Goal: Find specific page/section: Find specific page/section

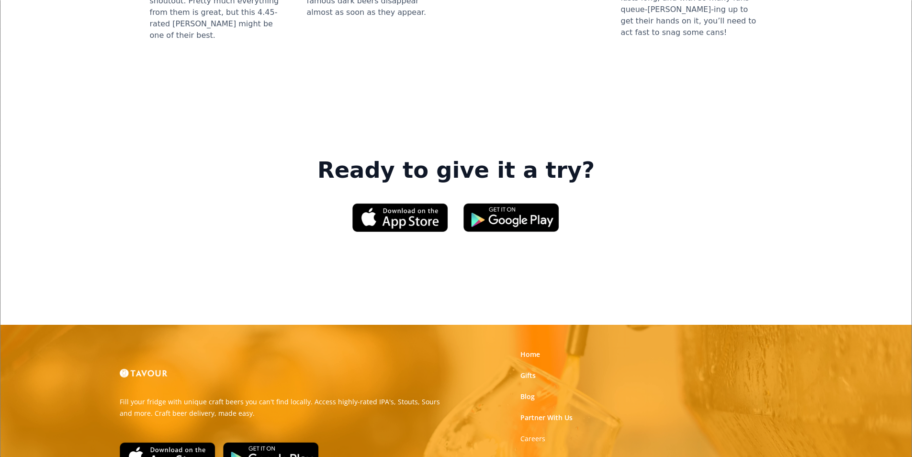
scroll to position [1449, 0]
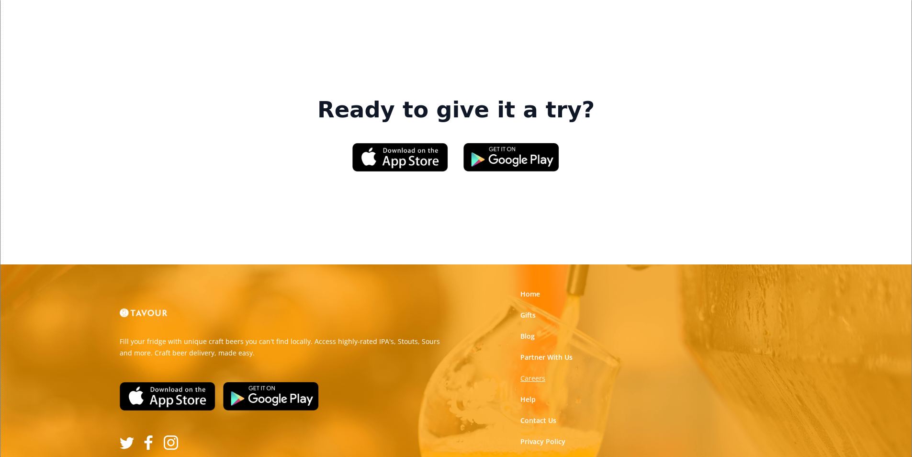
click at [535, 373] on strong "Careers" at bounding box center [532, 377] width 25 height 9
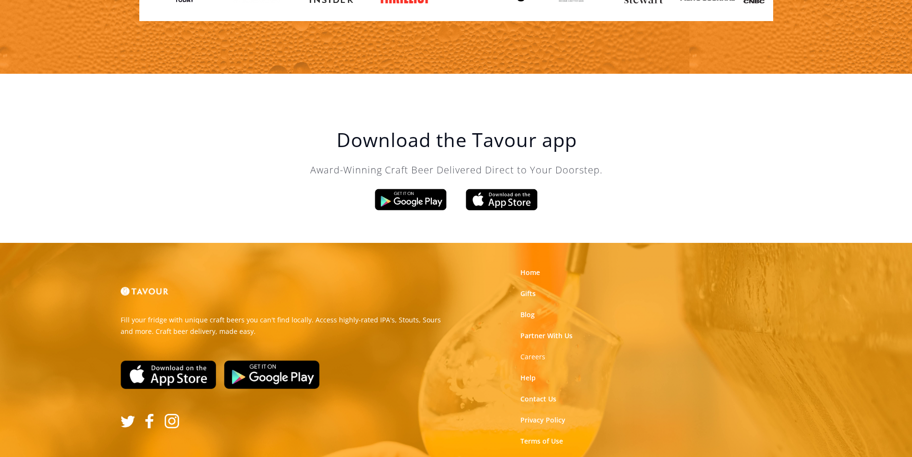
scroll to position [1624, 0]
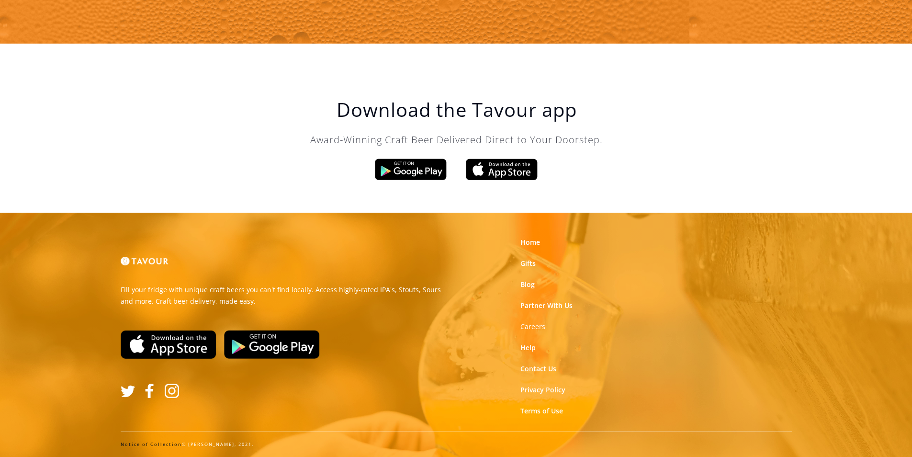
click at [137, 445] on link "Notice of Collection" at bounding box center [151, 444] width 61 height 6
